Goal: Task Accomplishment & Management: Complete application form

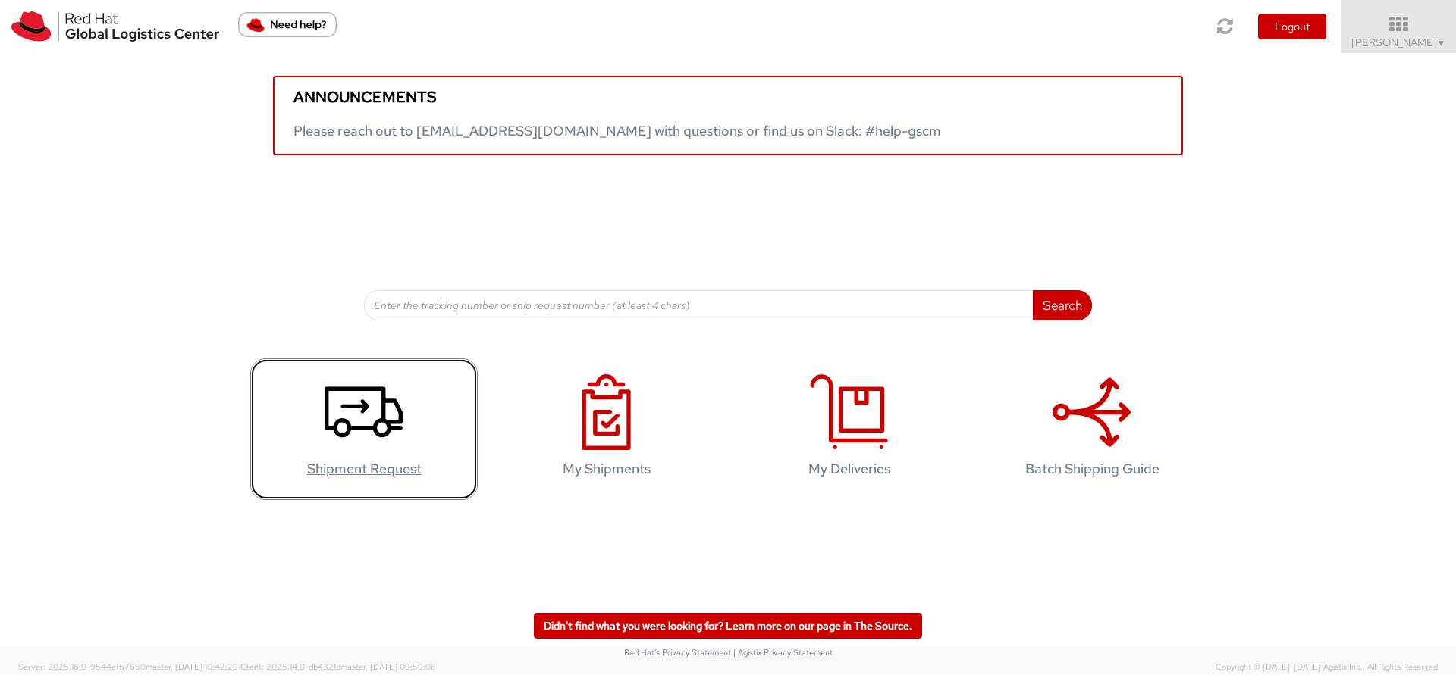
click at [354, 442] on icon at bounding box center [363, 413] width 78 height 76
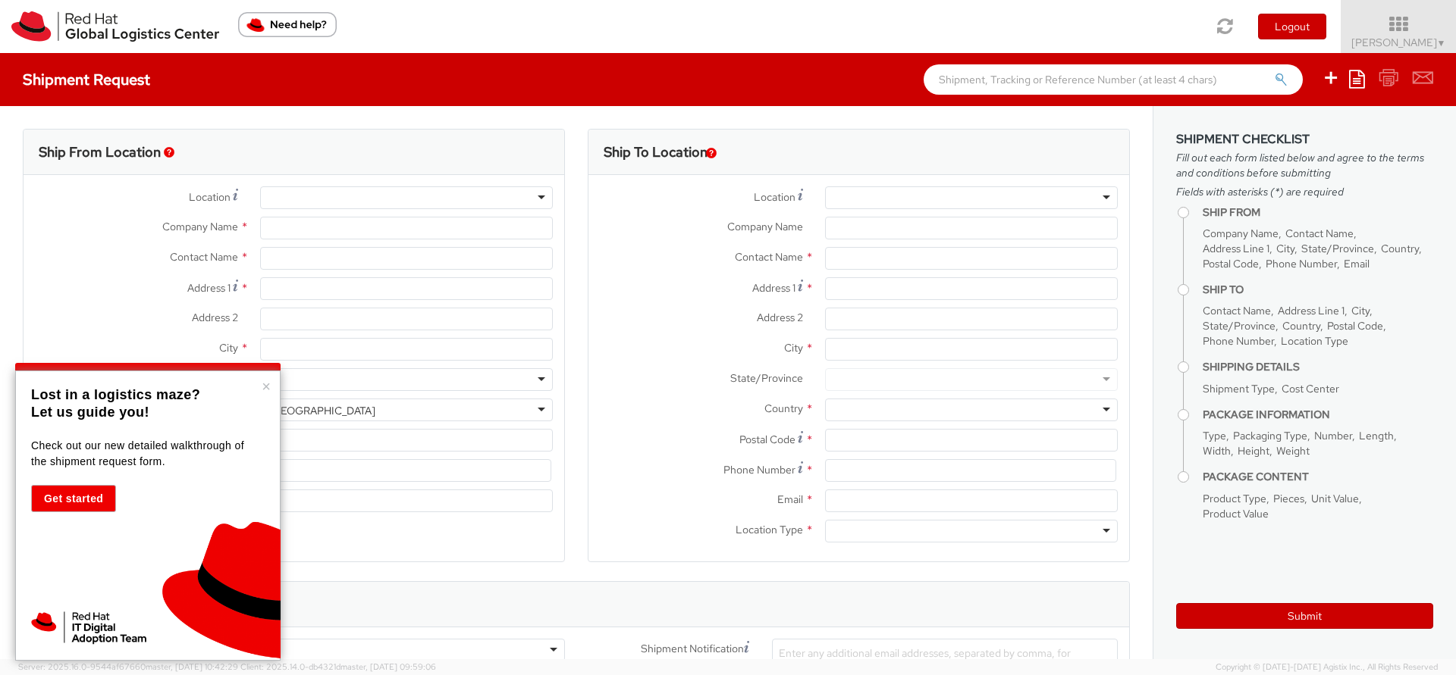
select select
select select "133"
type input "Red Hat"
type input "[PERSON_NAME]"
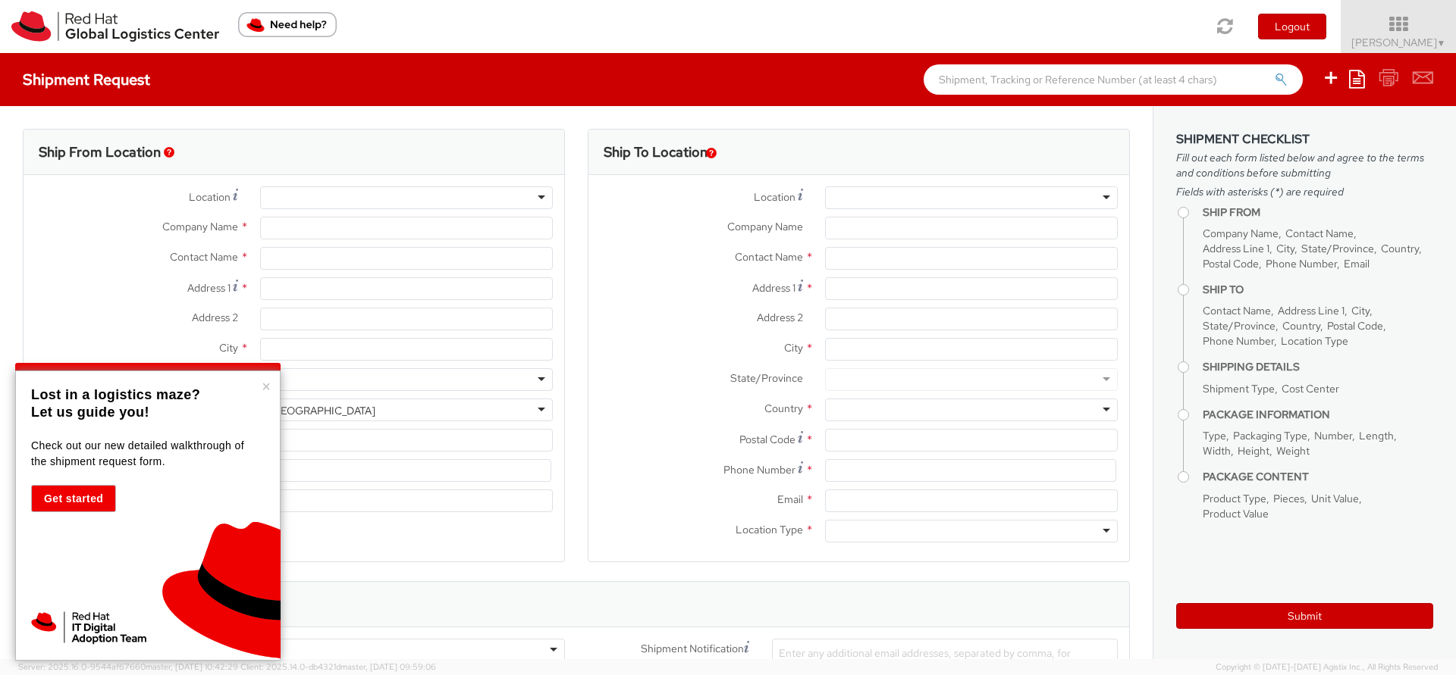
type input "34910626229"
type input "[EMAIL_ADDRESS][DOMAIN_NAME]"
click at [353, 284] on input "Address 1 *" at bounding box center [406, 288] width 293 height 23
type input "[PERSON_NAME][STREET_ADDRESS][PERSON_NAME]"
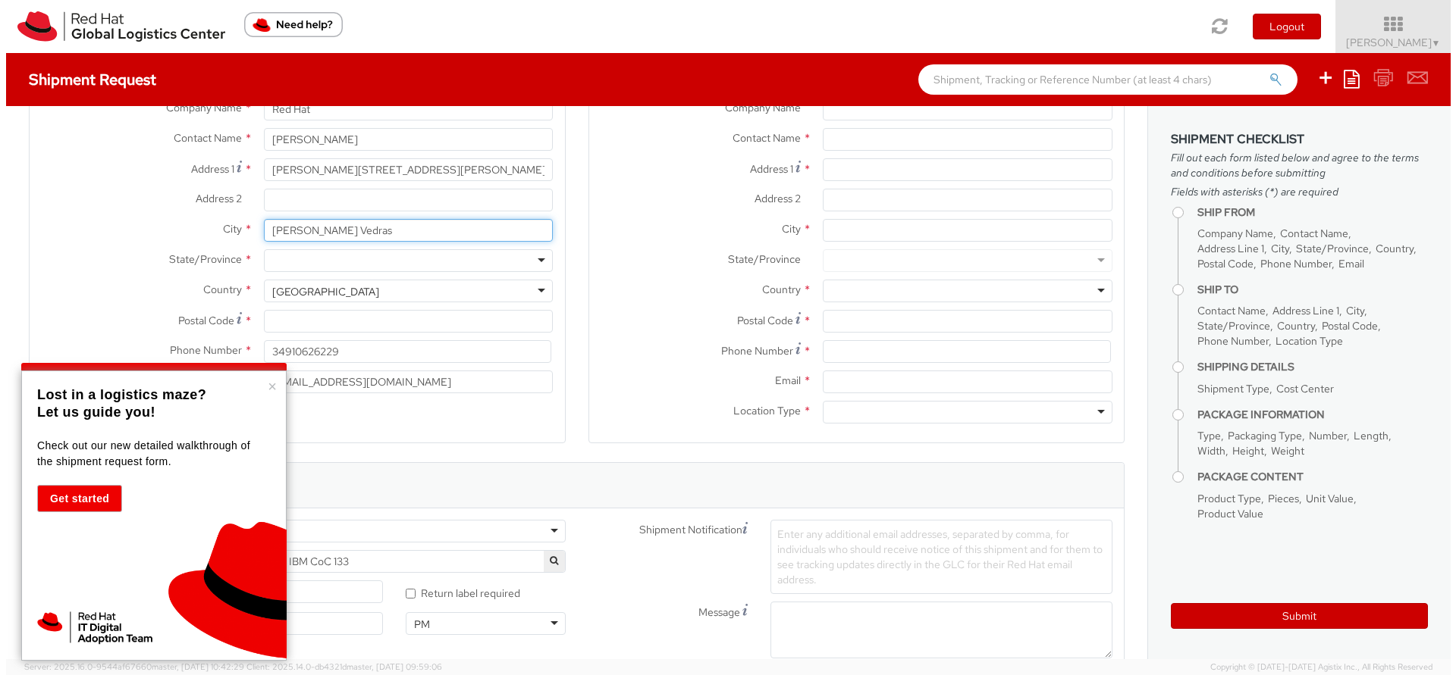
scroll to position [118, 0]
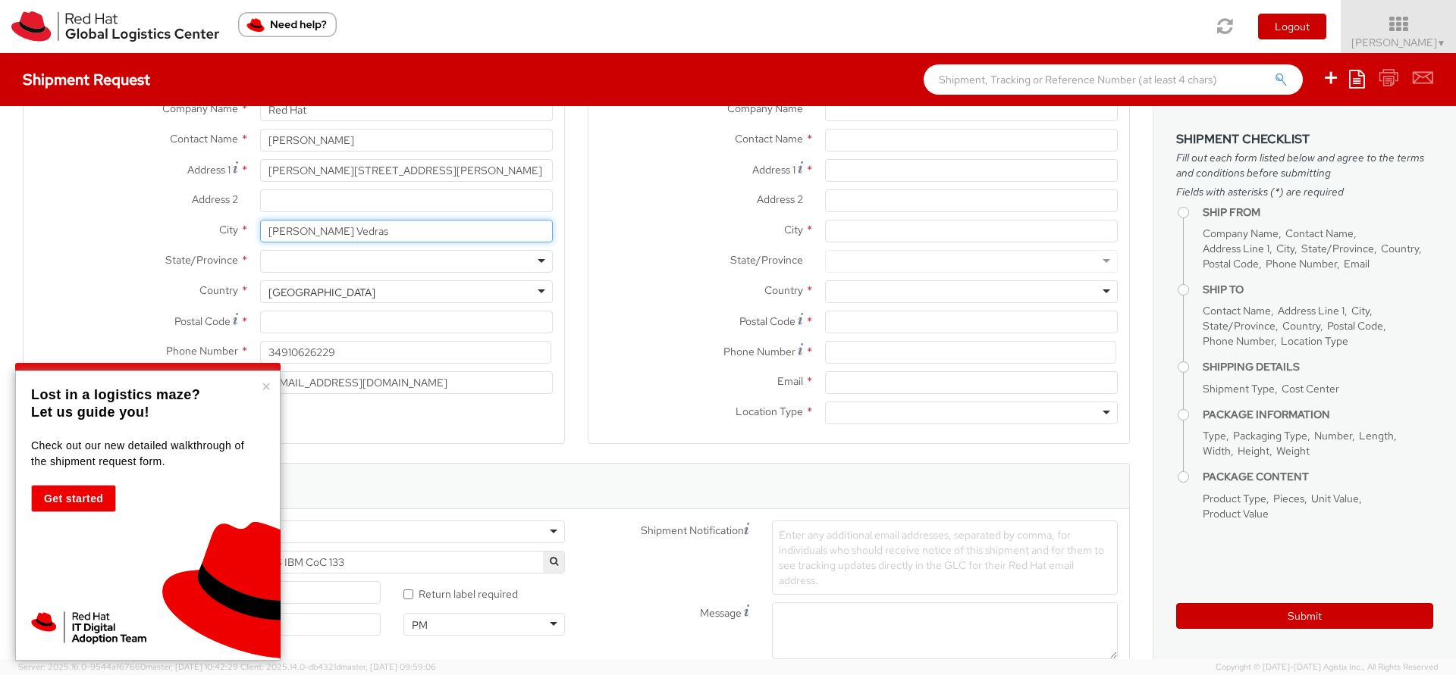
type input "[PERSON_NAME] Vedras"
click at [335, 262] on div at bounding box center [406, 261] width 293 height 23
type input "lis"
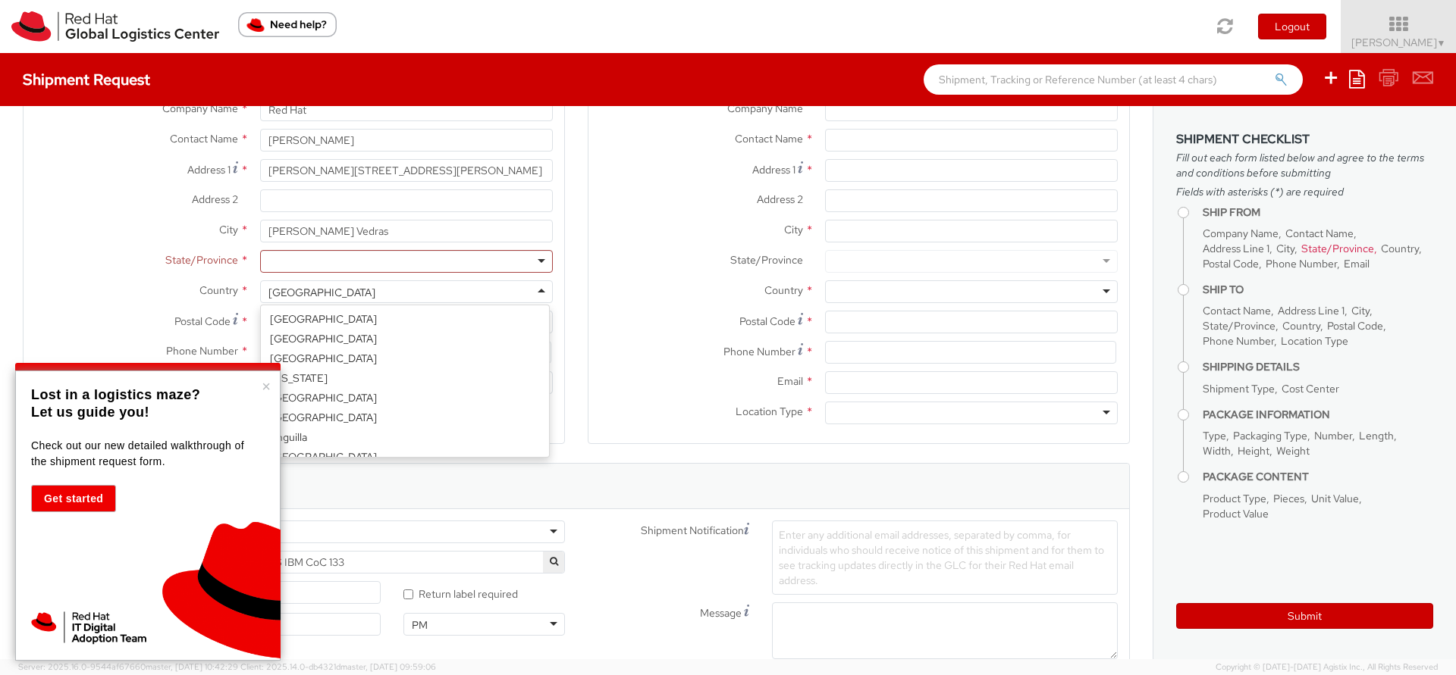
click at [350, 296] on div "[GEOGRAPHIC_DATA]" at bounding box center [406, 291] width 293 height 23
select select "CM"
select select "KGS"
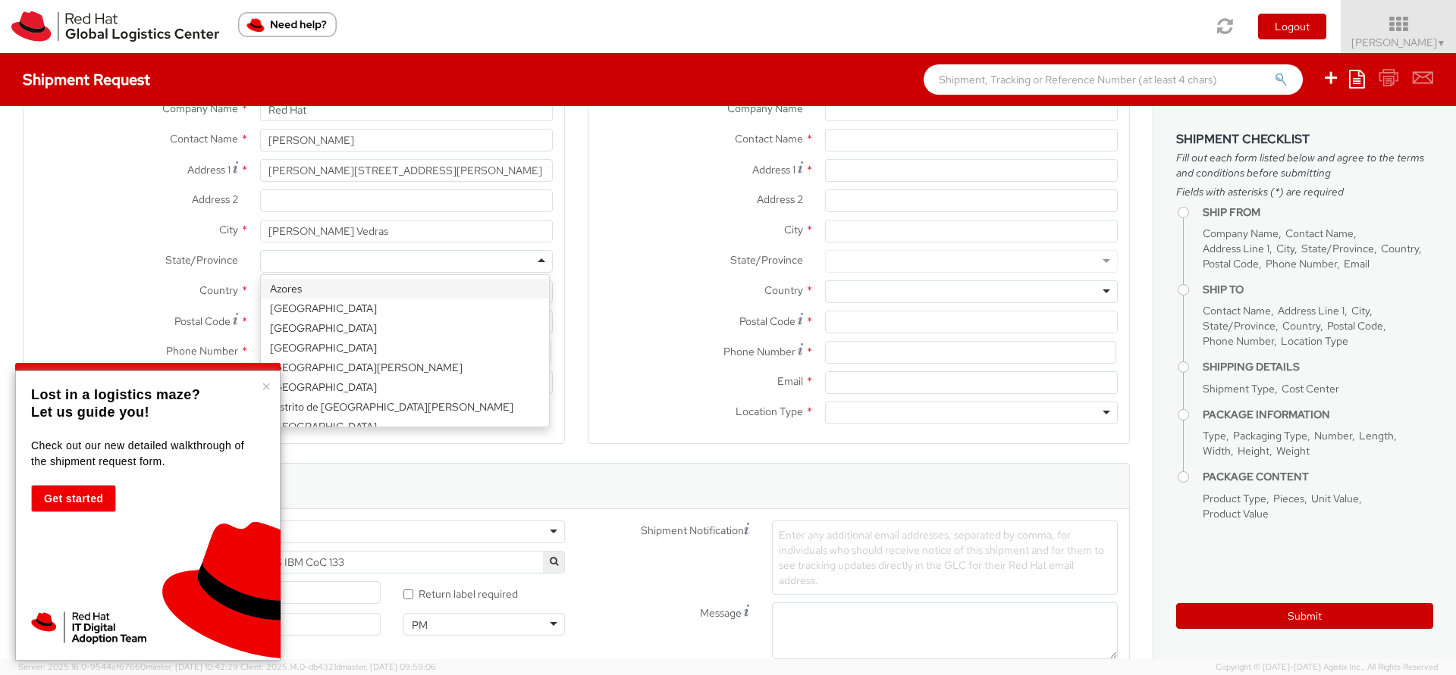
click at [325, 260] on div at bounding box center [406, 261] width 293 height 23
type input "lis"
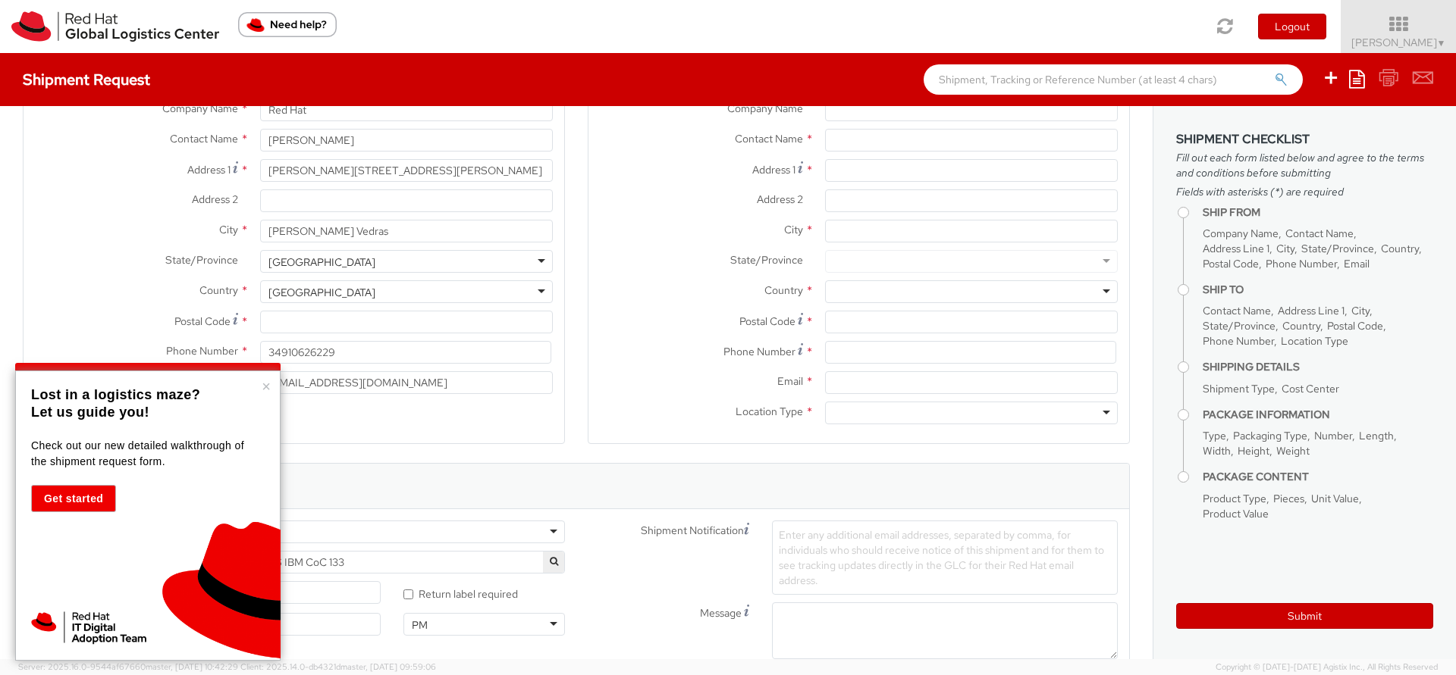
scroll to position [0, 0]
click at [343, 323] on input "Postal Code *" at bounding box center [406, 322] width 293 height 23
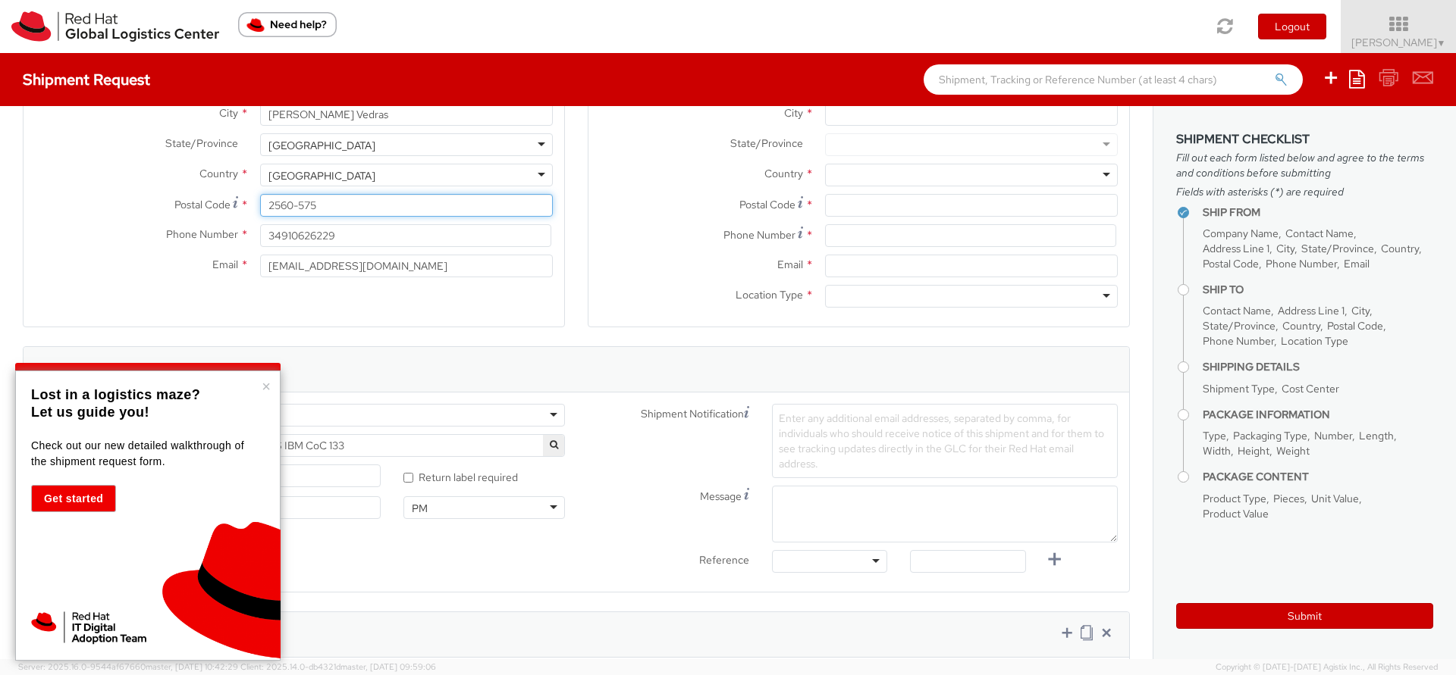
scroll to position [237, 0]
type input "2560-575"
click at [275, 231] on input "34910626229" at bounding box center [405, 234] width 291 height 23
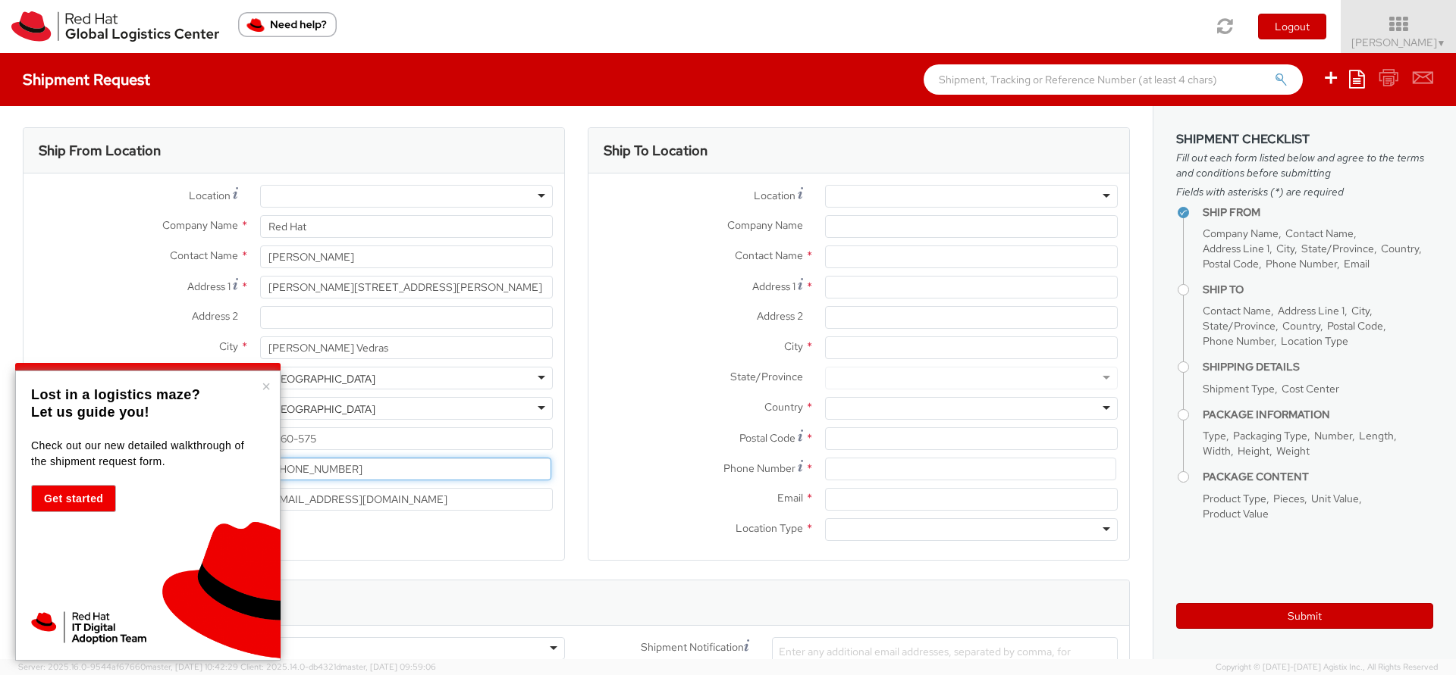
scroll to position [0, 0]
type input "[PHONE_NUMBER]"
click at [390, 197] on div at bounding box center [406, 197] width 293 height 23
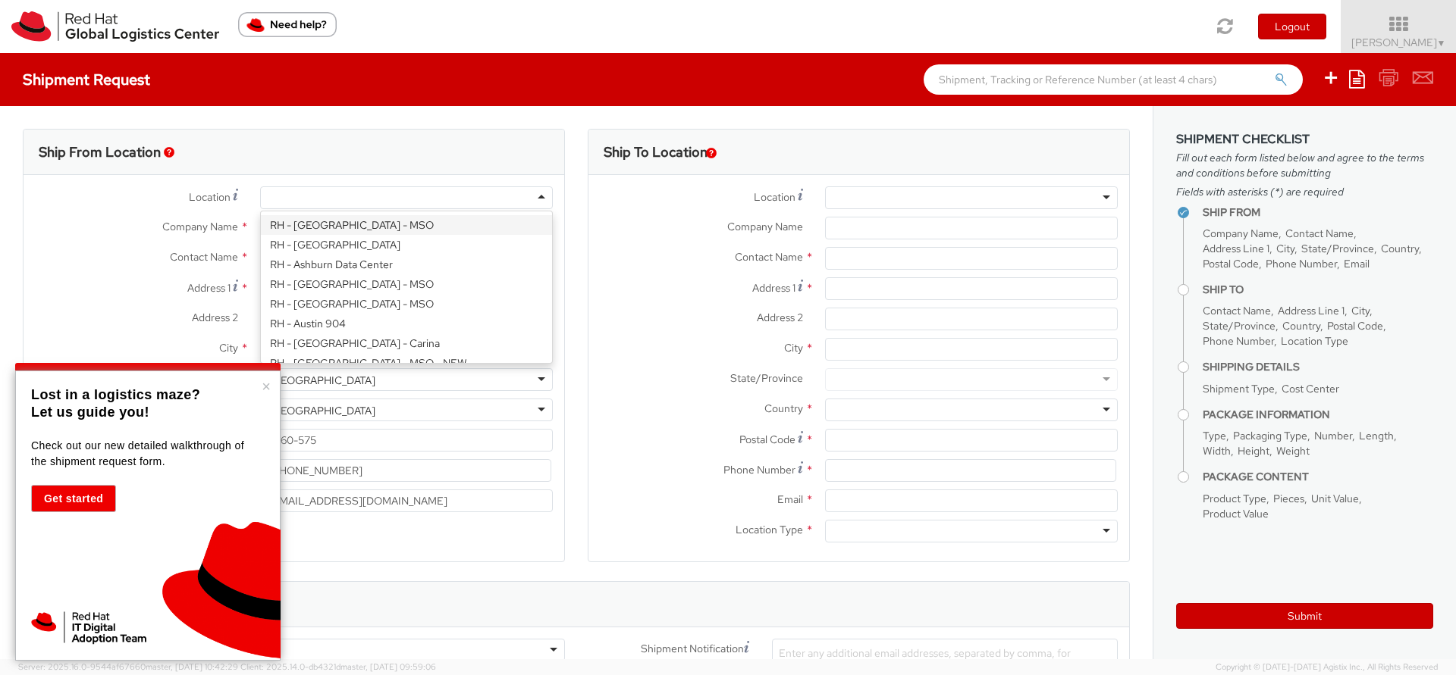
click at [390, 197] on div at bounding box center [406, 197] width 293 height 23
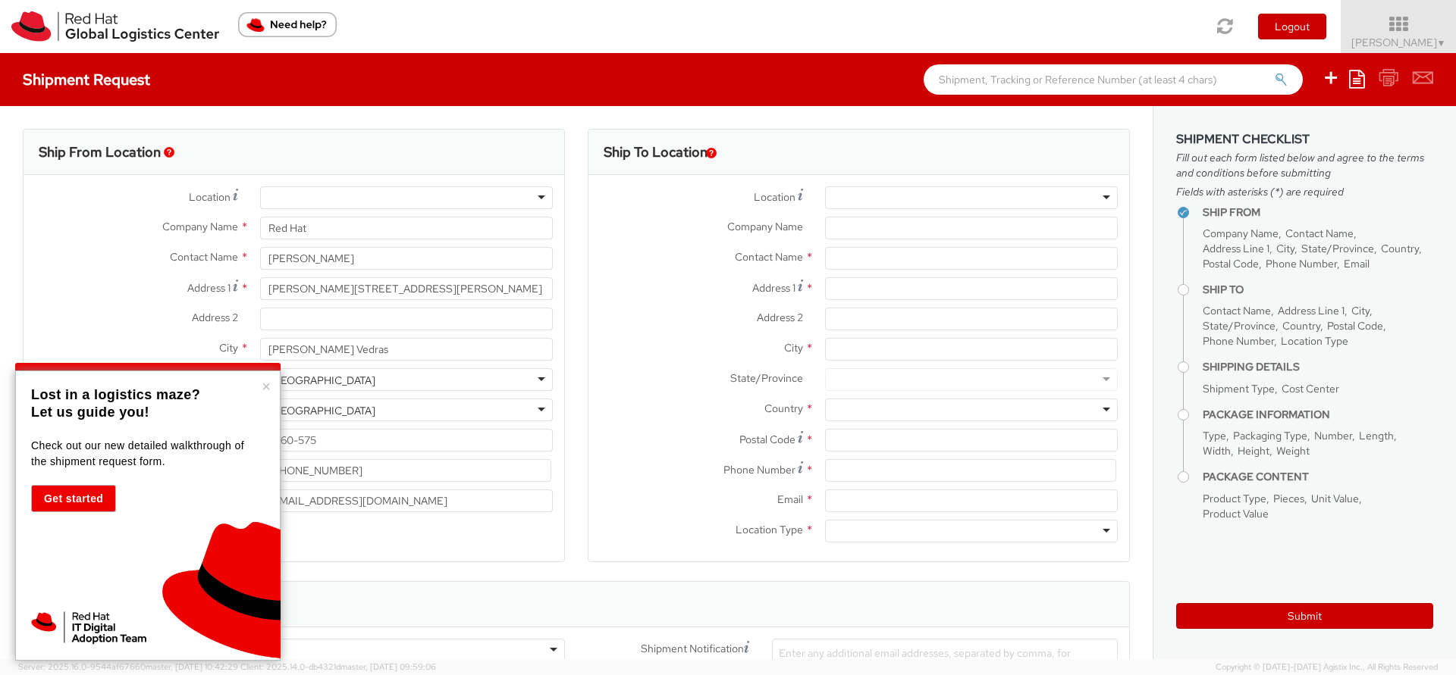
click at [566, 196] on div "Ship From Location Location * [GEOGRAPHIC_DATA] - [GEOGRAPHIC_DATA] - [GEOGRAPH…" at bounding box center [293, 355] width 565 height 453
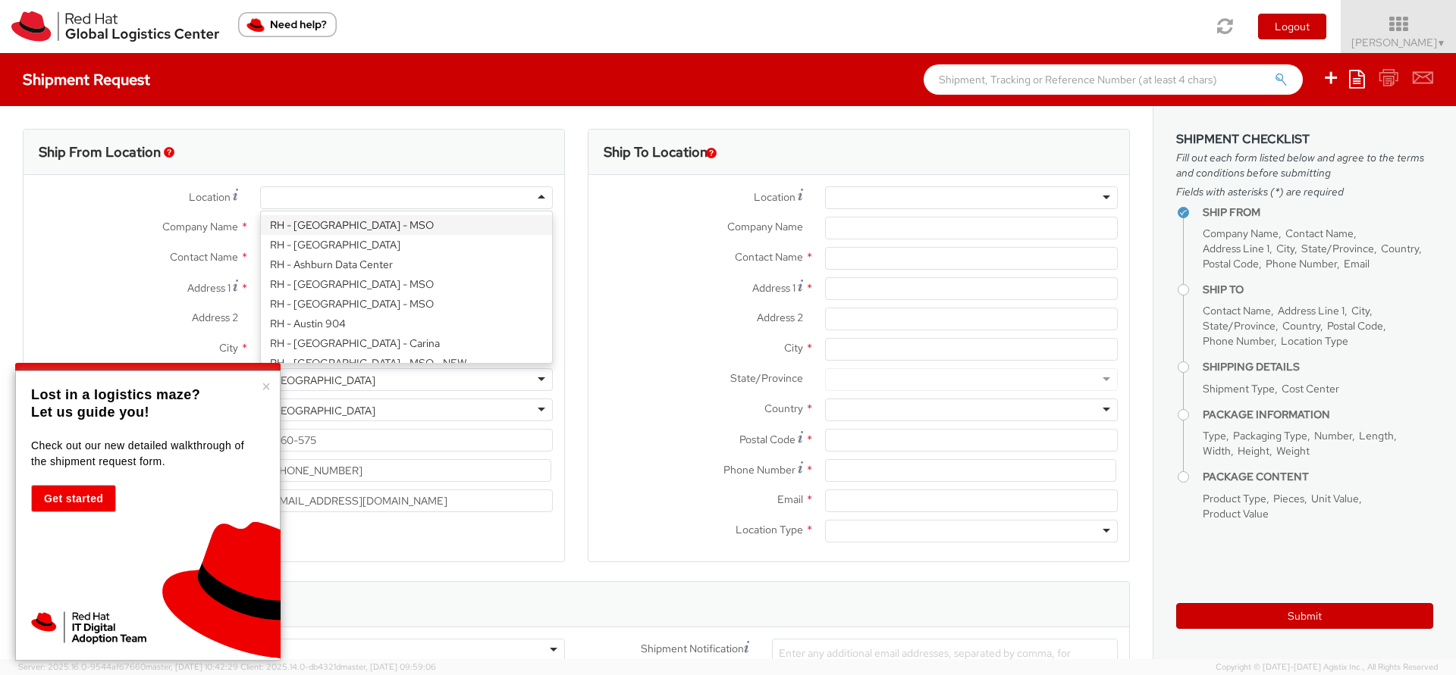
click at [514, 193] on div at bounding box center [406, 197] width 293 height 23
type input "remo"
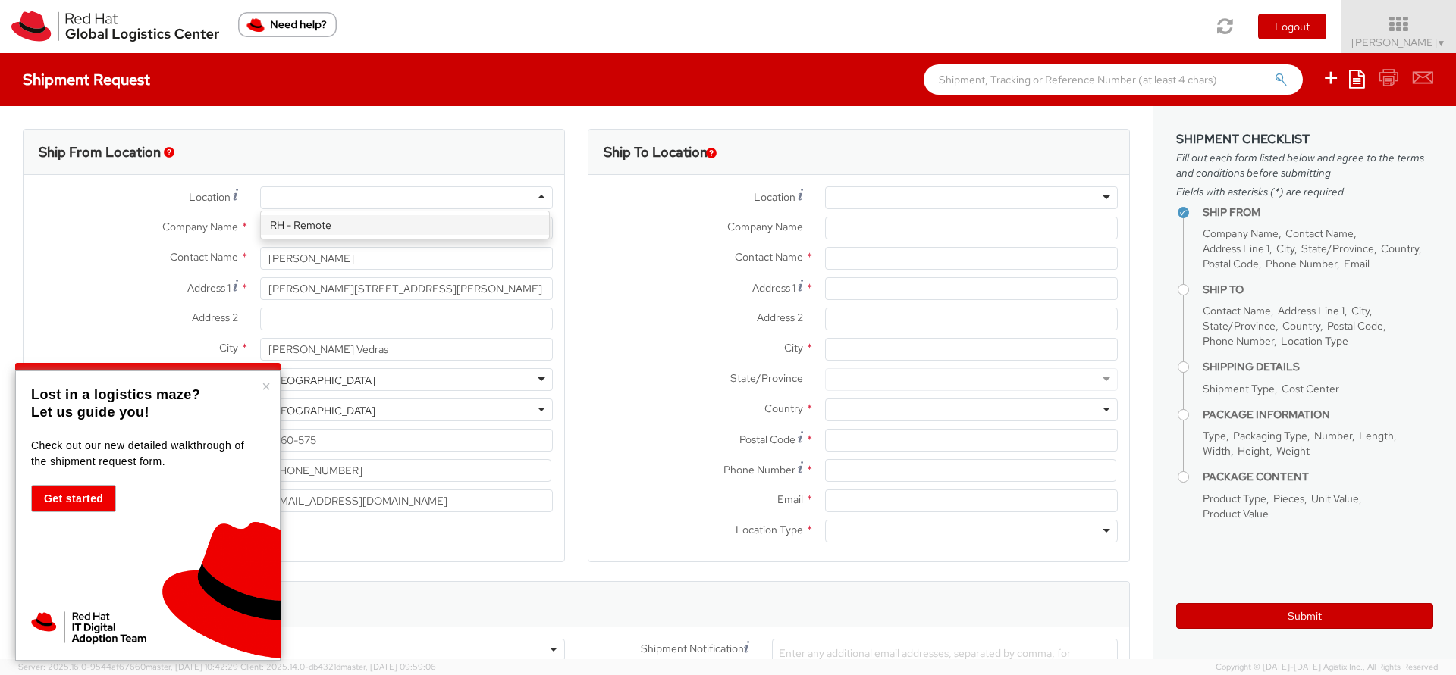
select select "IN"
select select "LBS"
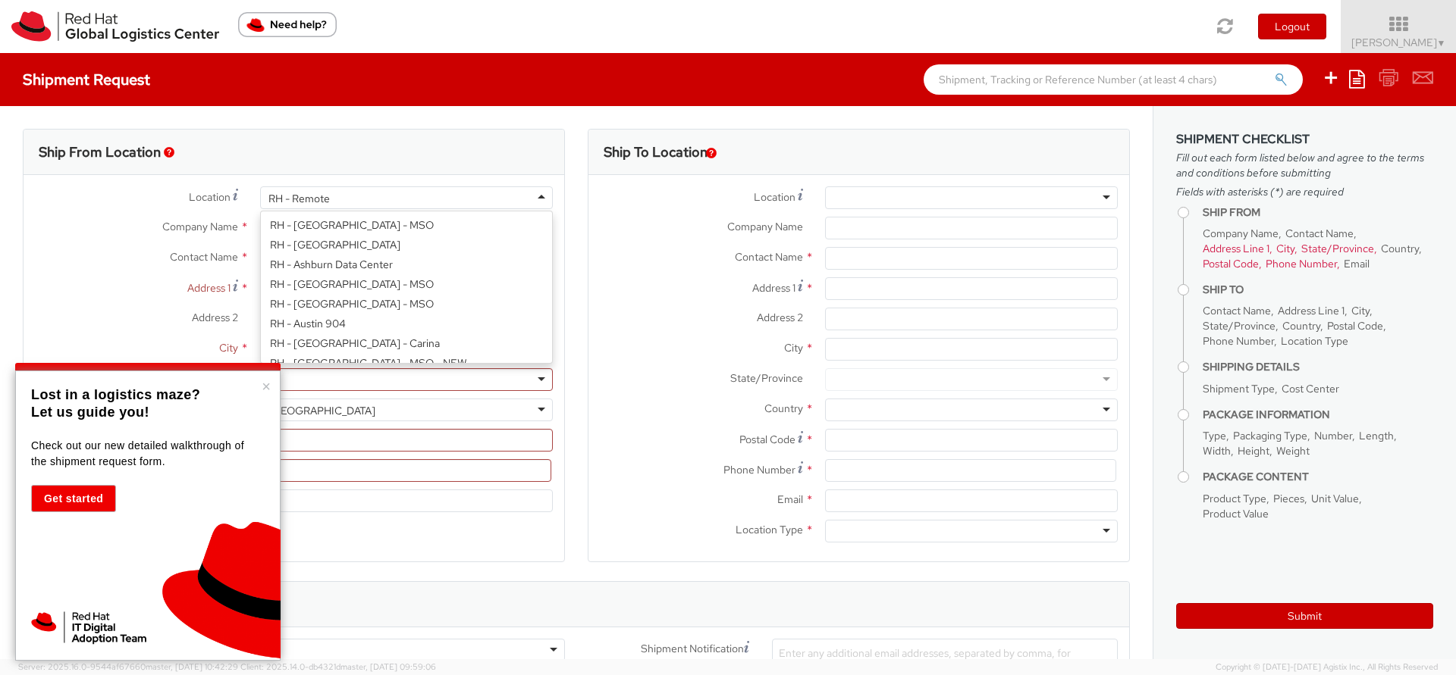
click at [453, 195] on div "RH - Remote" at bounding box center [406, 197] width 293 height 23
click at [567, 196] on div "Ship From Location Location * RH - Remote RH - Remote [GEOGRAPHIC_DATA] - [GEOG…" at bounding box center [293, 355] width 565 height 453
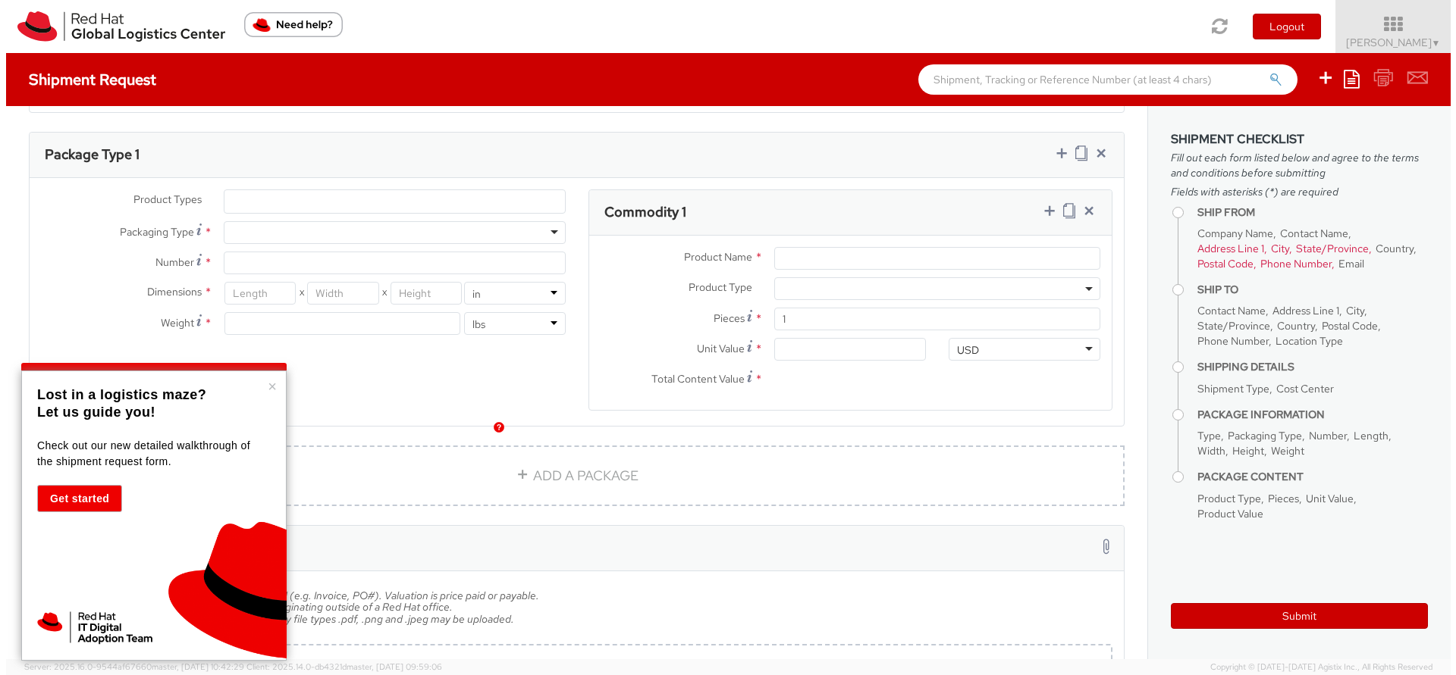
scroll to position [689, 0]
